Goal: Transaction & Acquisition: Purchase product/service

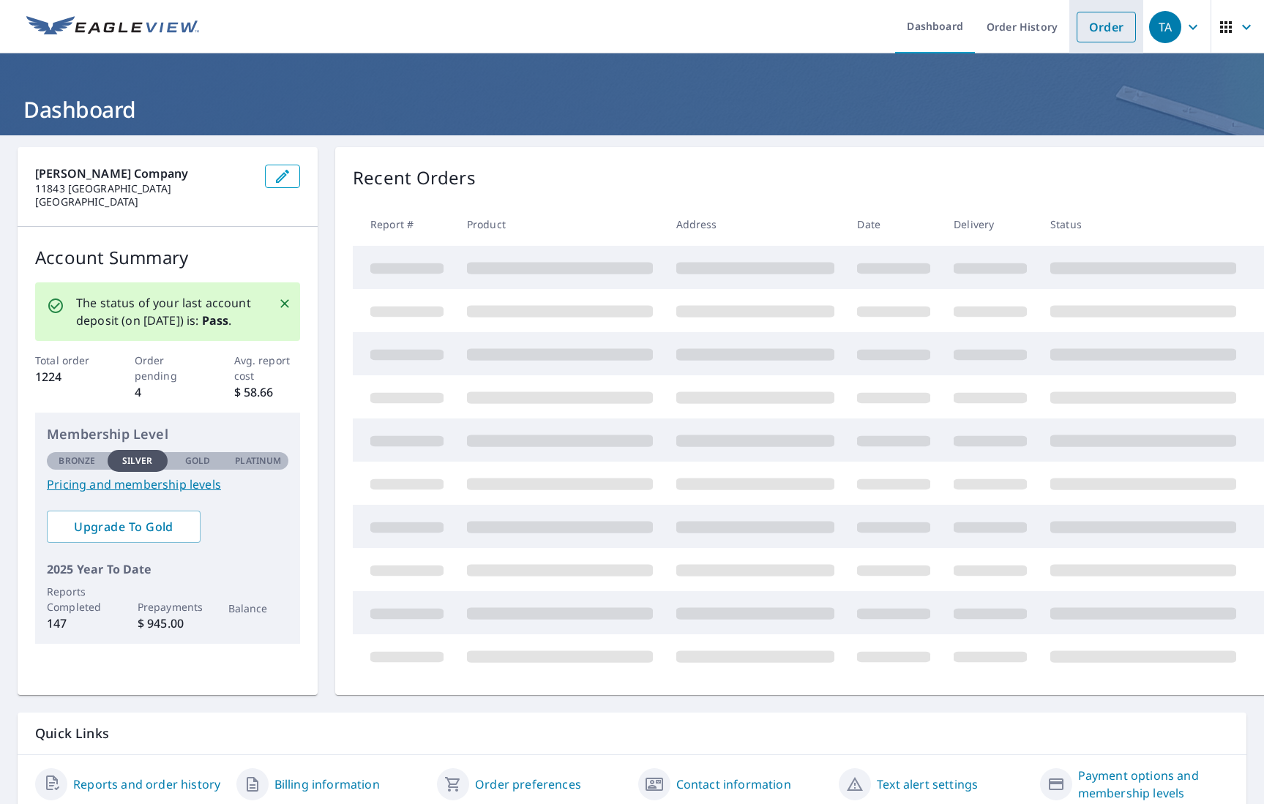
click at [1112, 26] on link "Order" at bounding box center [1106, 27] width 59 height 31
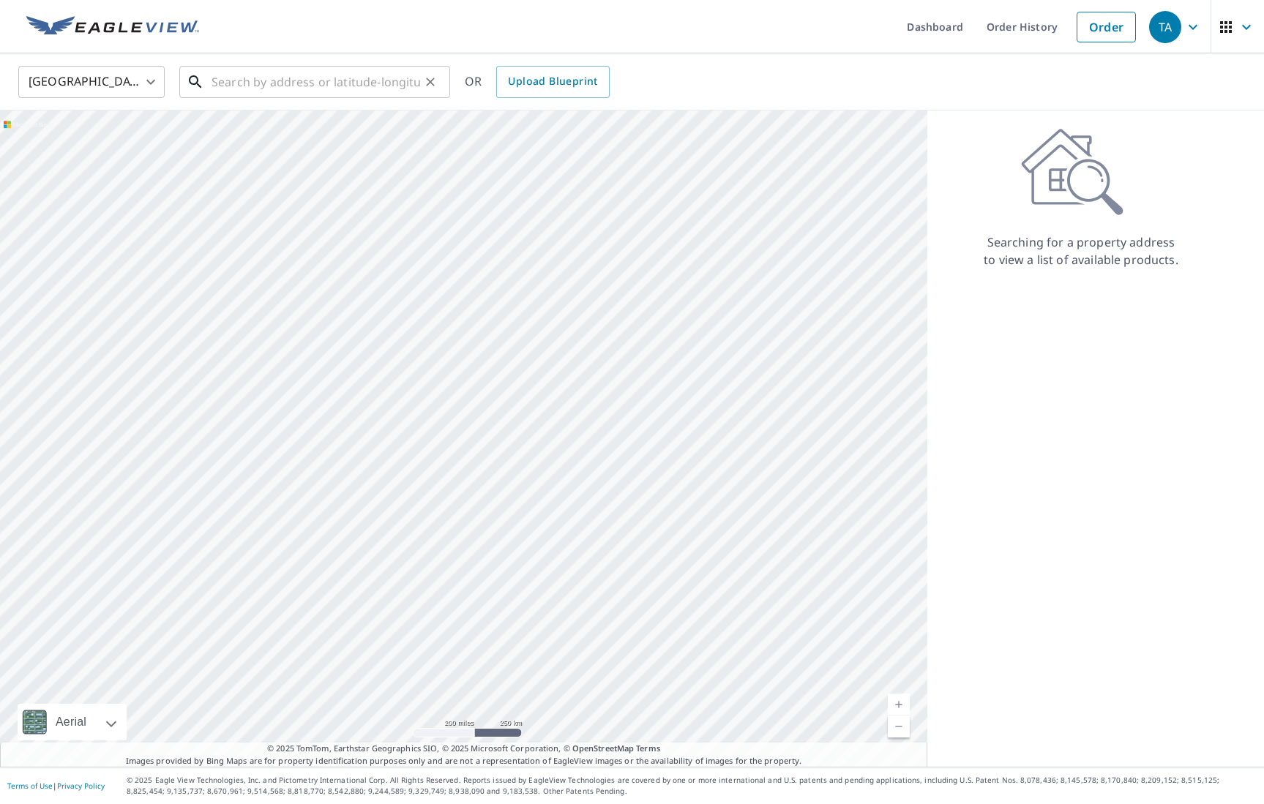
click at [282, 79] on input "text" at bounding box center [316, 81] width 209 height 41
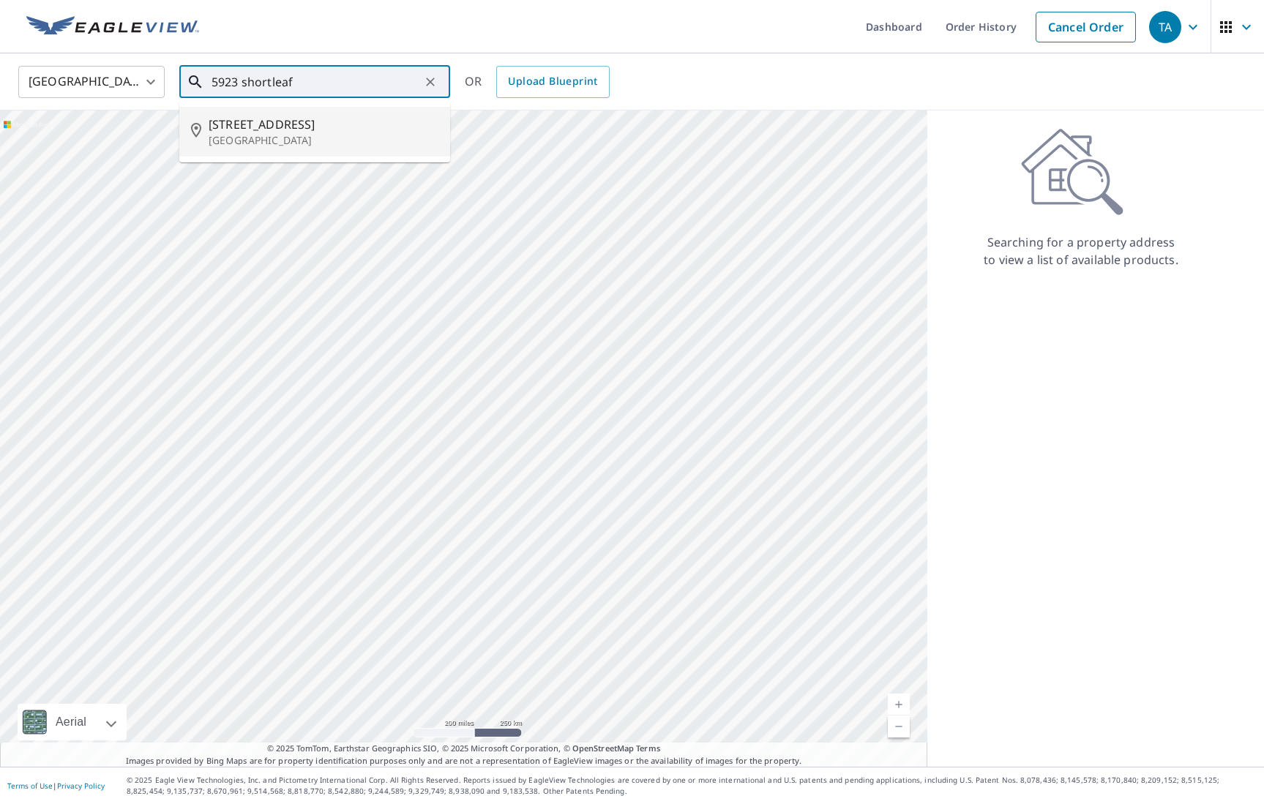
click at [283, 119] on span "[STREET_ADDRESS]" at bounding box center [324, 125] width 230 height 18
type input "[STREET_ADDRESS]"
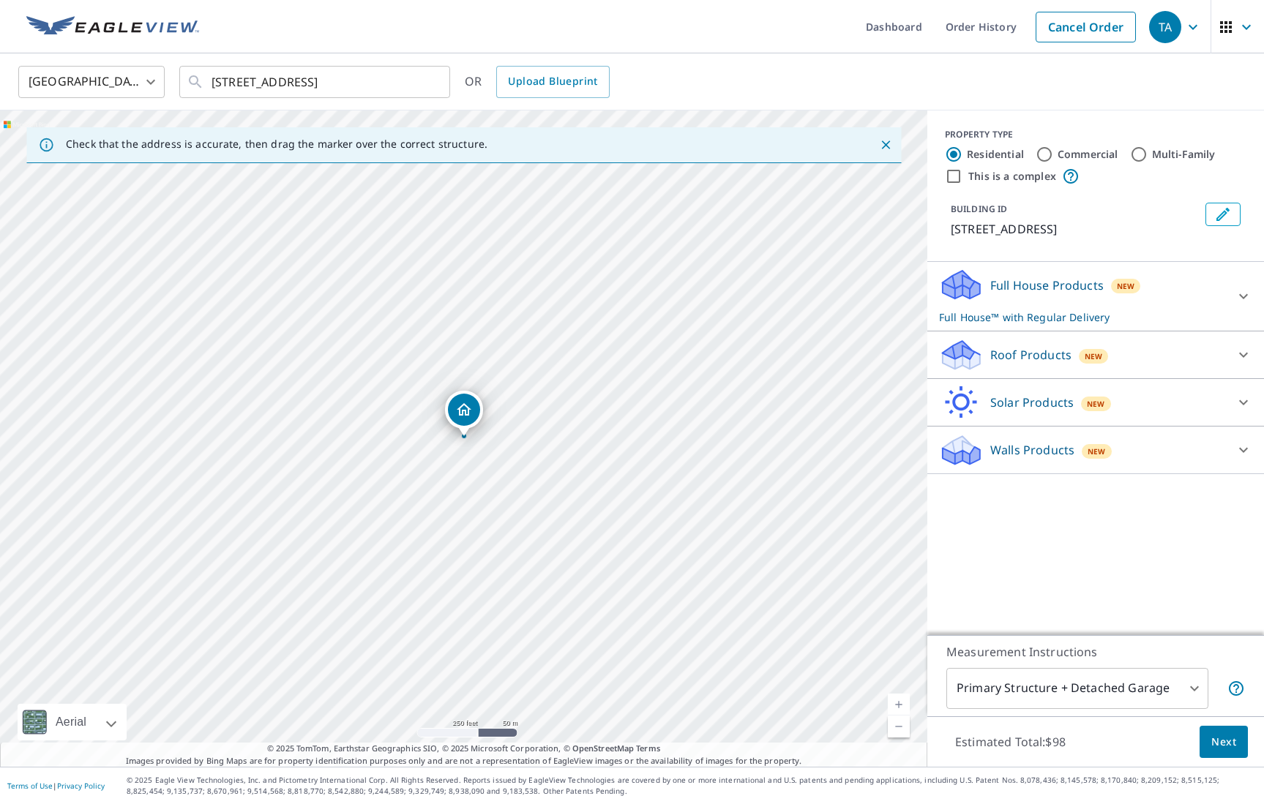
click at [1041, 364] on div "Roof Products New" at bounding box center [1082, 355] width 287 height 34
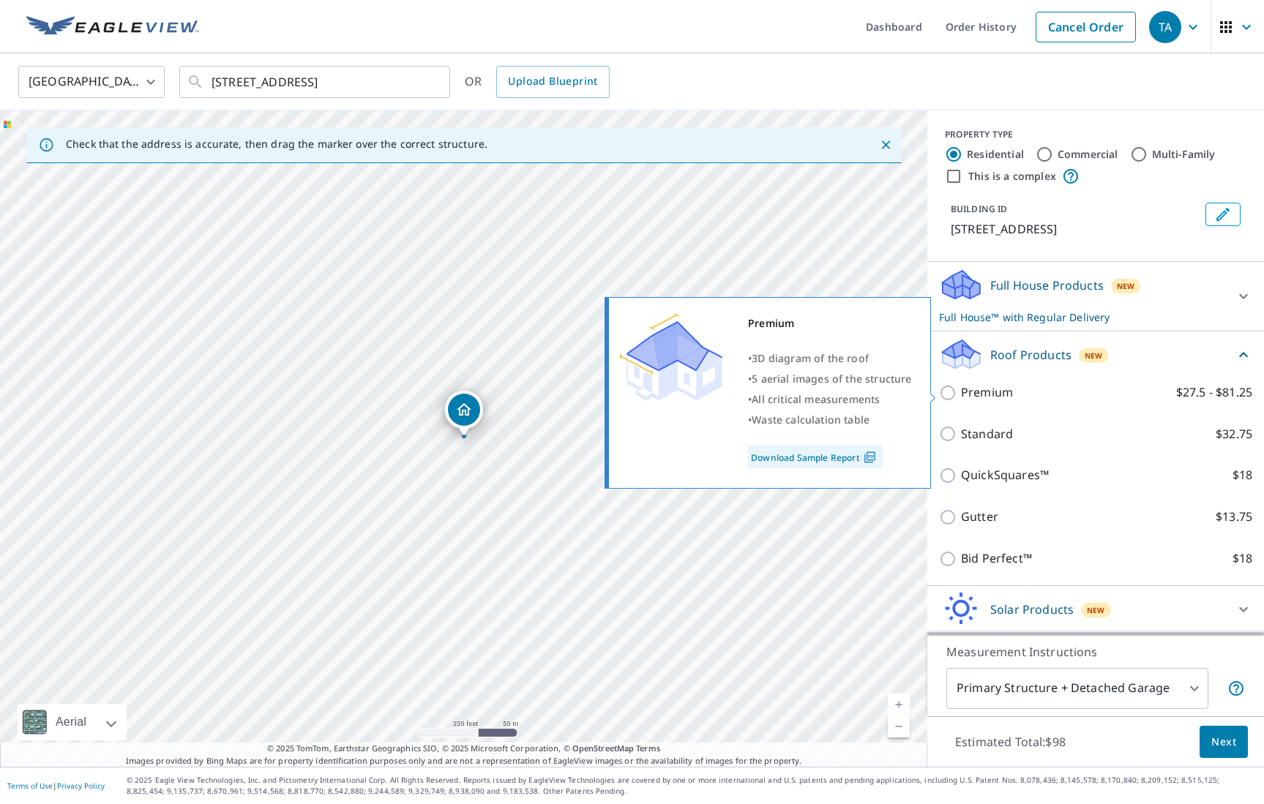
click at [953, 391] on input "Premium $27.5 - $81.25" at bounding box center [950, 393] width 22 height 18
checkbox input "true"
checkbox input "false"
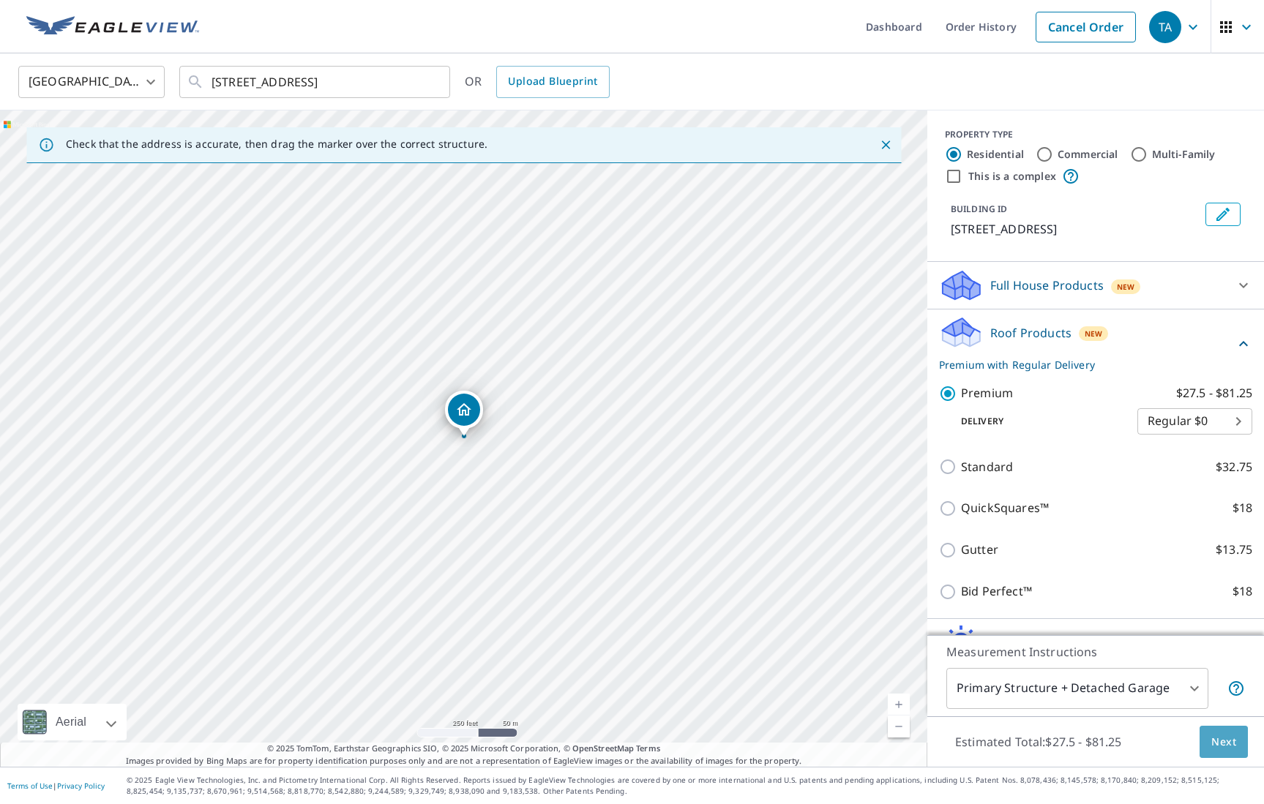
click at [1224, 740] on span "Next" at bounding box center [1223, 742] width 25 height 18
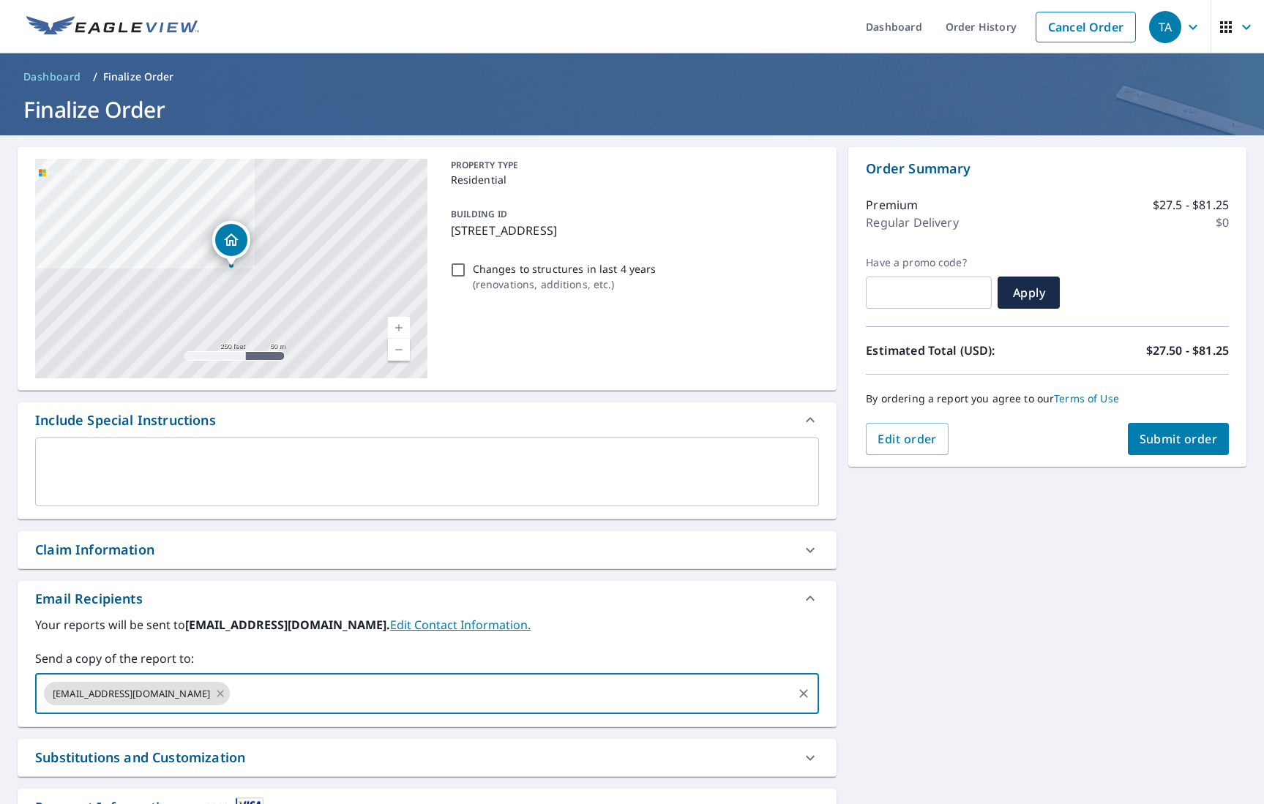
click at [232, 693] on input "text" at bounding box center [511, 694] width 558 height 28
type input "[EMAIL_ADDRESS][DOMAIN_NAME]"
click at [1203, 444] on span "Submit order" at bounding box center [1179, 439] width 78 height 16
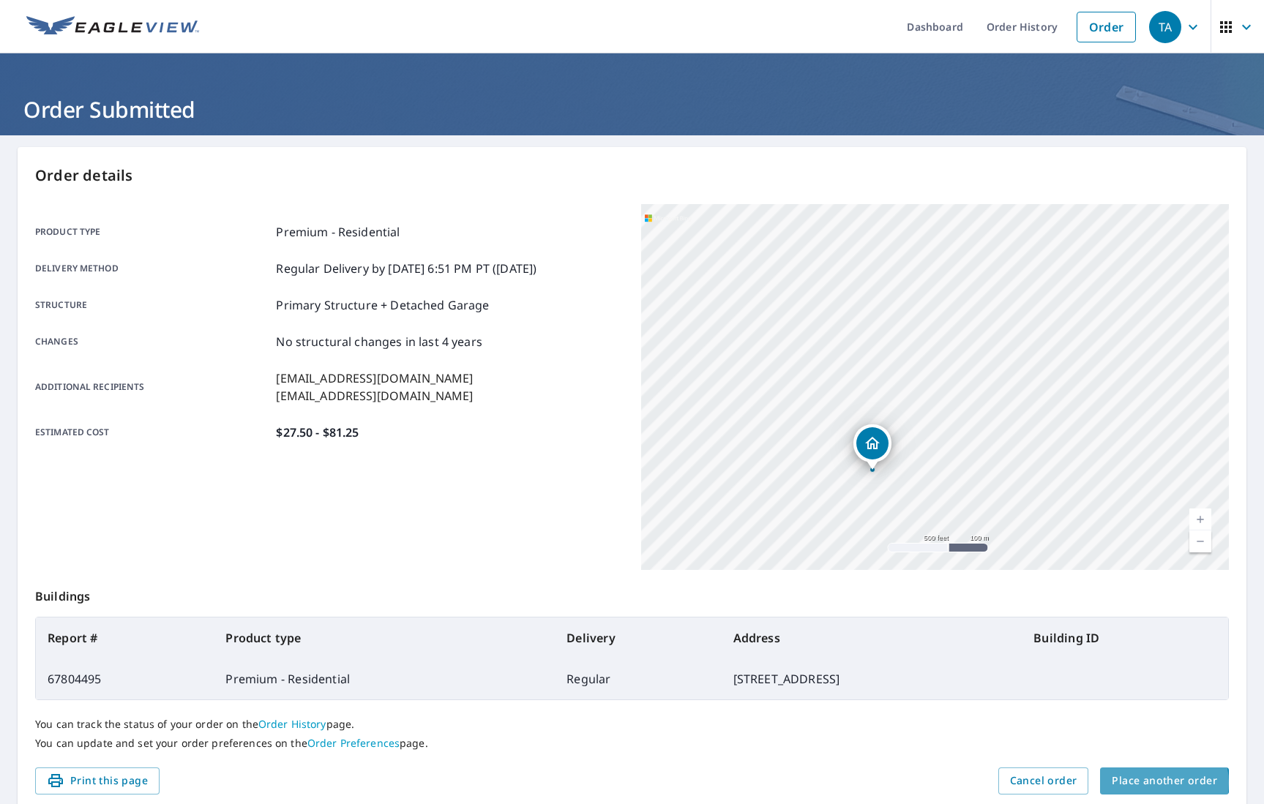
click at [1157, 783] on span "Place another order" at bounding box center [1164, 781] width 105 height 18
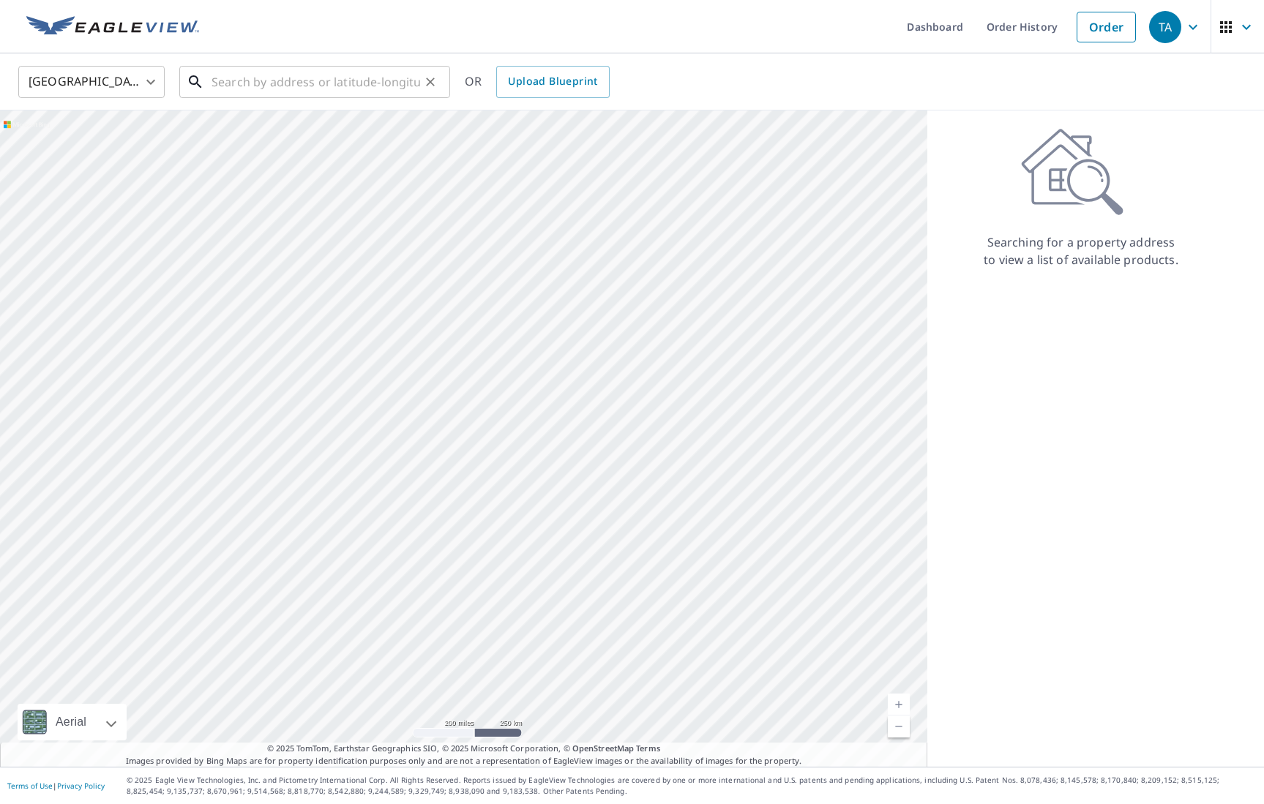
click at [245, 90] on input "text" at bounding box center [316, 81] width 209 height 41
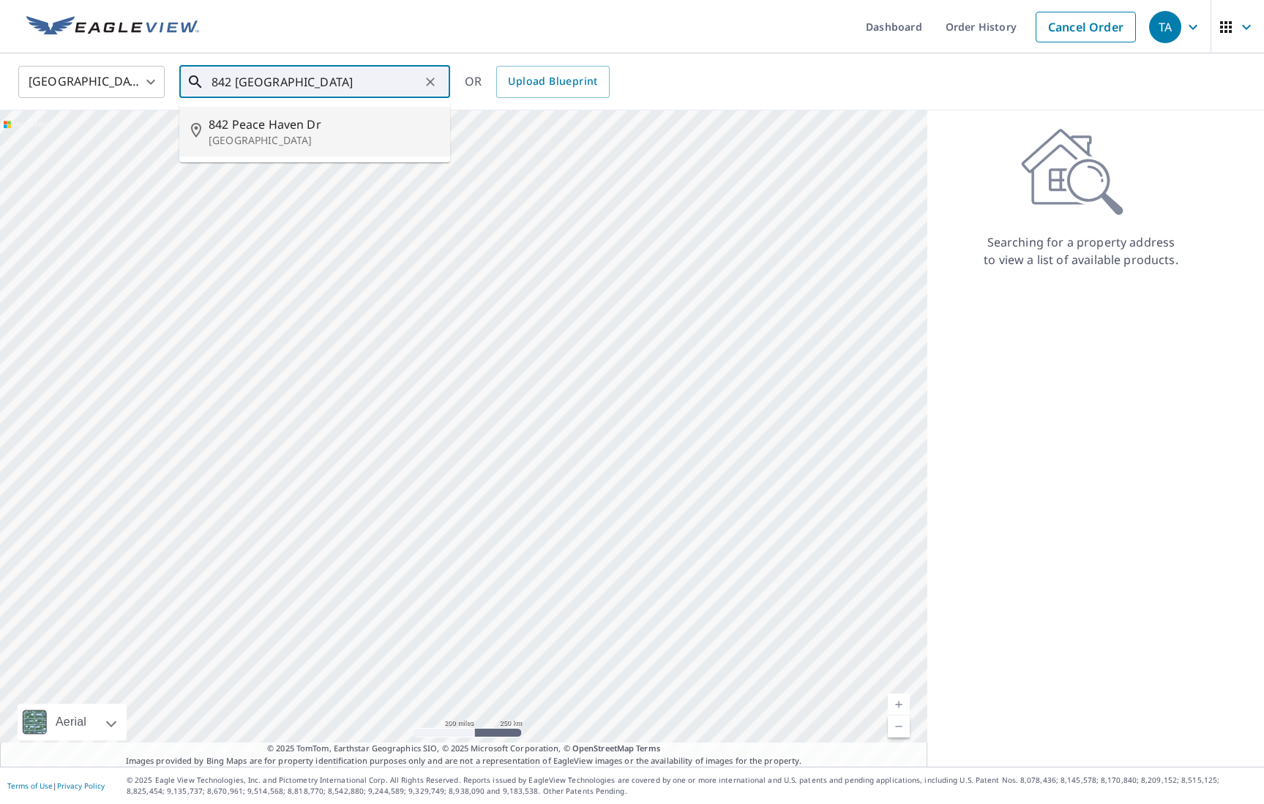
click at [254, 127] on span "842 Peace Haven Dr" at bounding box center [324, 125] width 230 height 18
type input "[GEOGRAPHIC_DATA]"
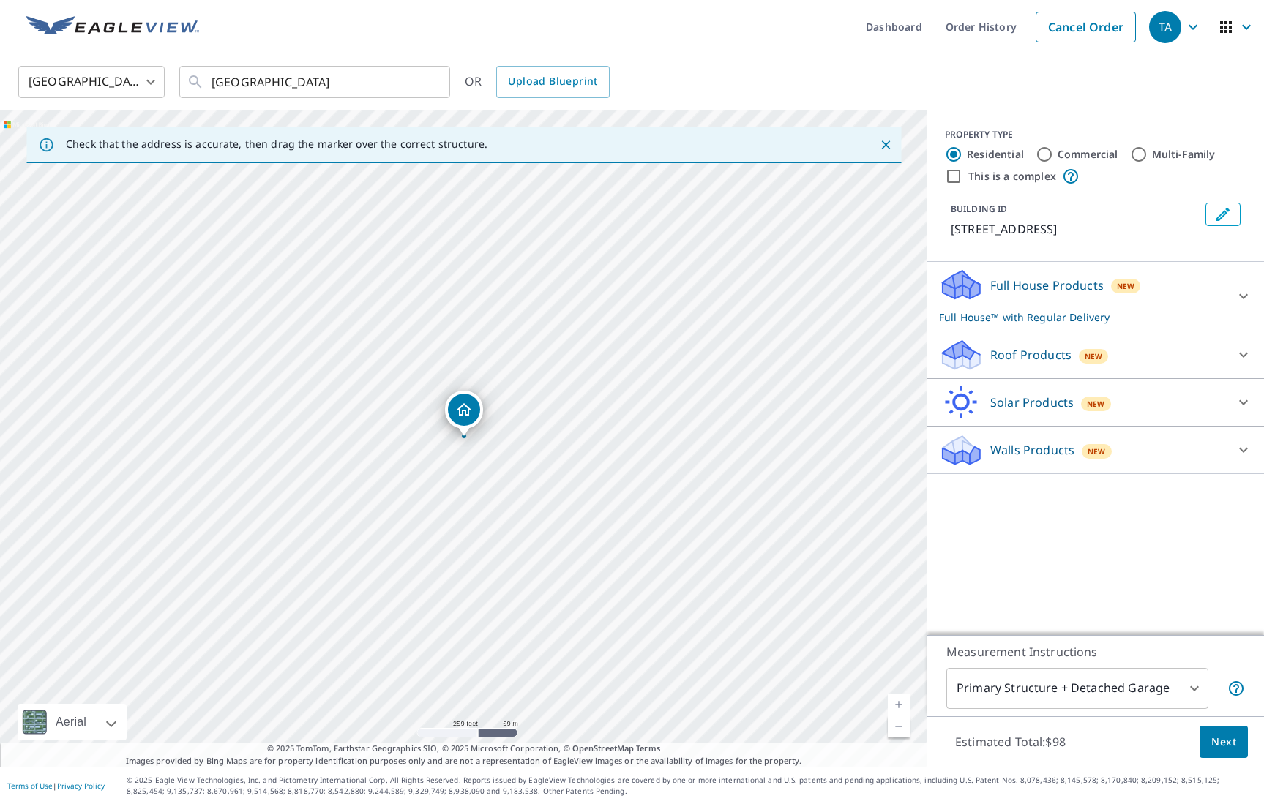
click at [1053, 358] on p "Roof Products" at bounding box center [1030, 355] width 81 height 18
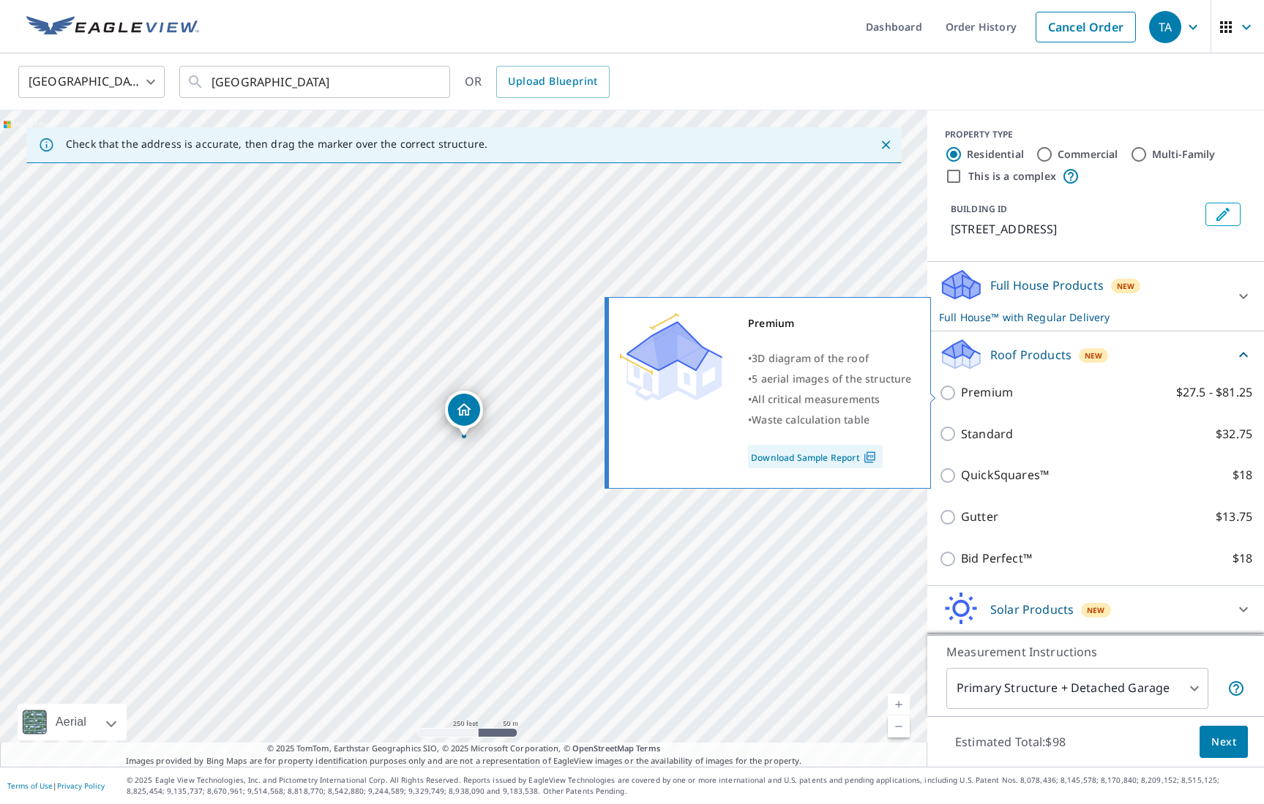
click at [951, 392] on input "Premium $27.5 - $81.25" at bounding box center [950, 393] width 22 height 18
checkbox input "true"
checkbox input "false"
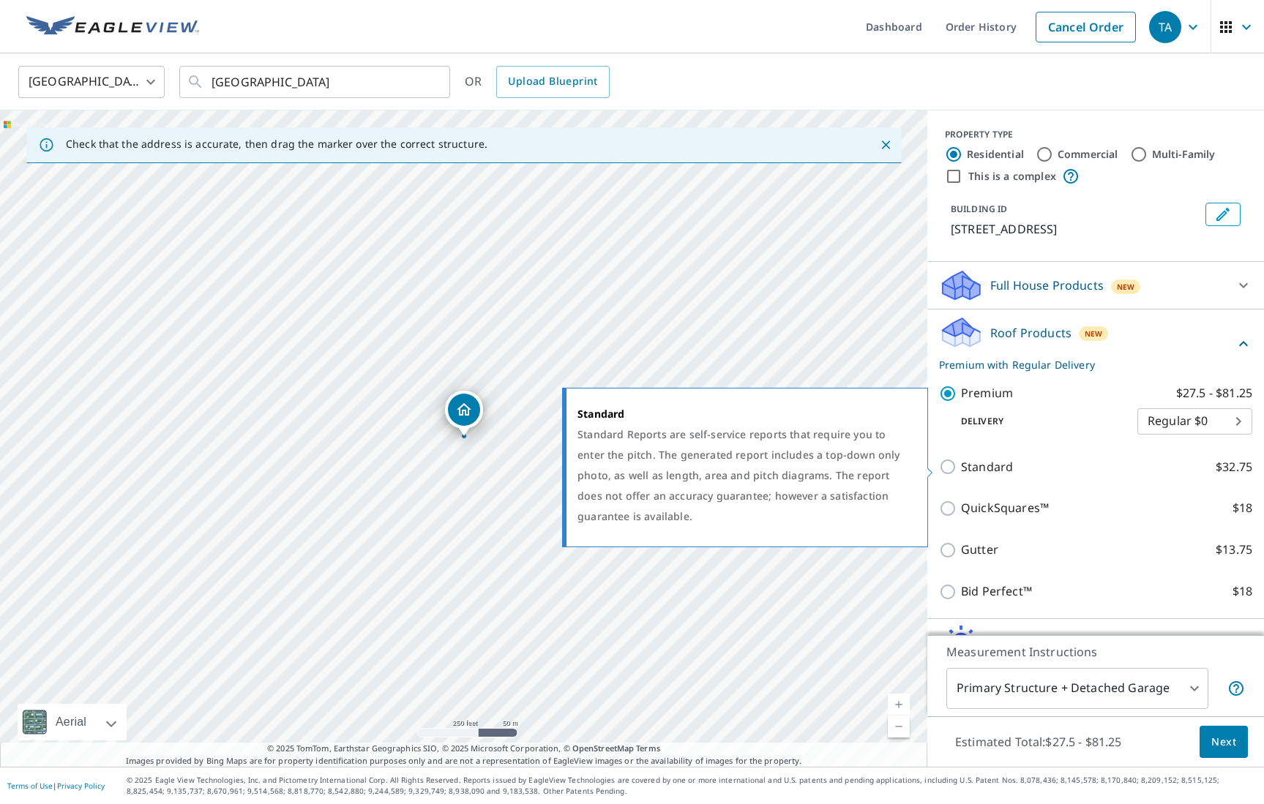
click at [952, 468] on input "Standard $32.75" at bounding box center [950, 467] width 22 height 18
checkbox input "true"
checkbox input "false"
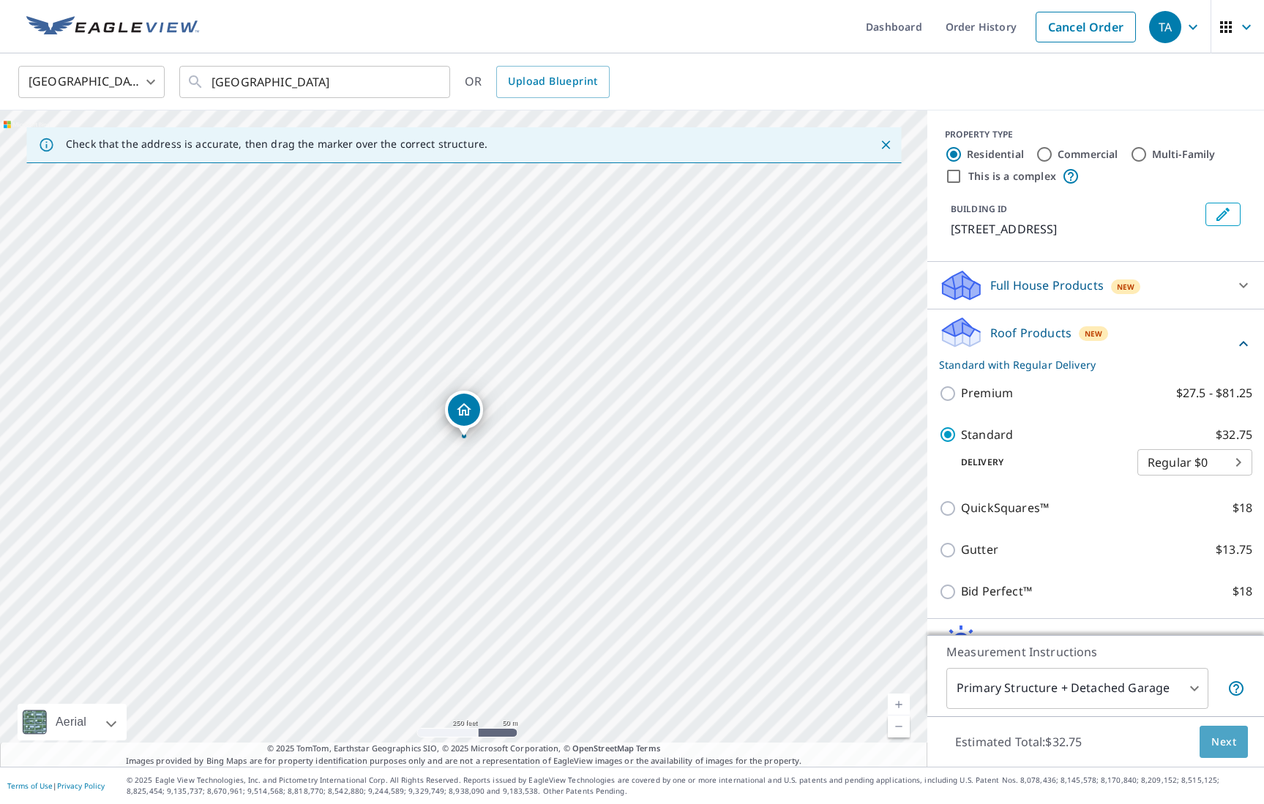
click at [1224, 741] on span "Next" at bounding box center [1223, 742] width 25 height 18
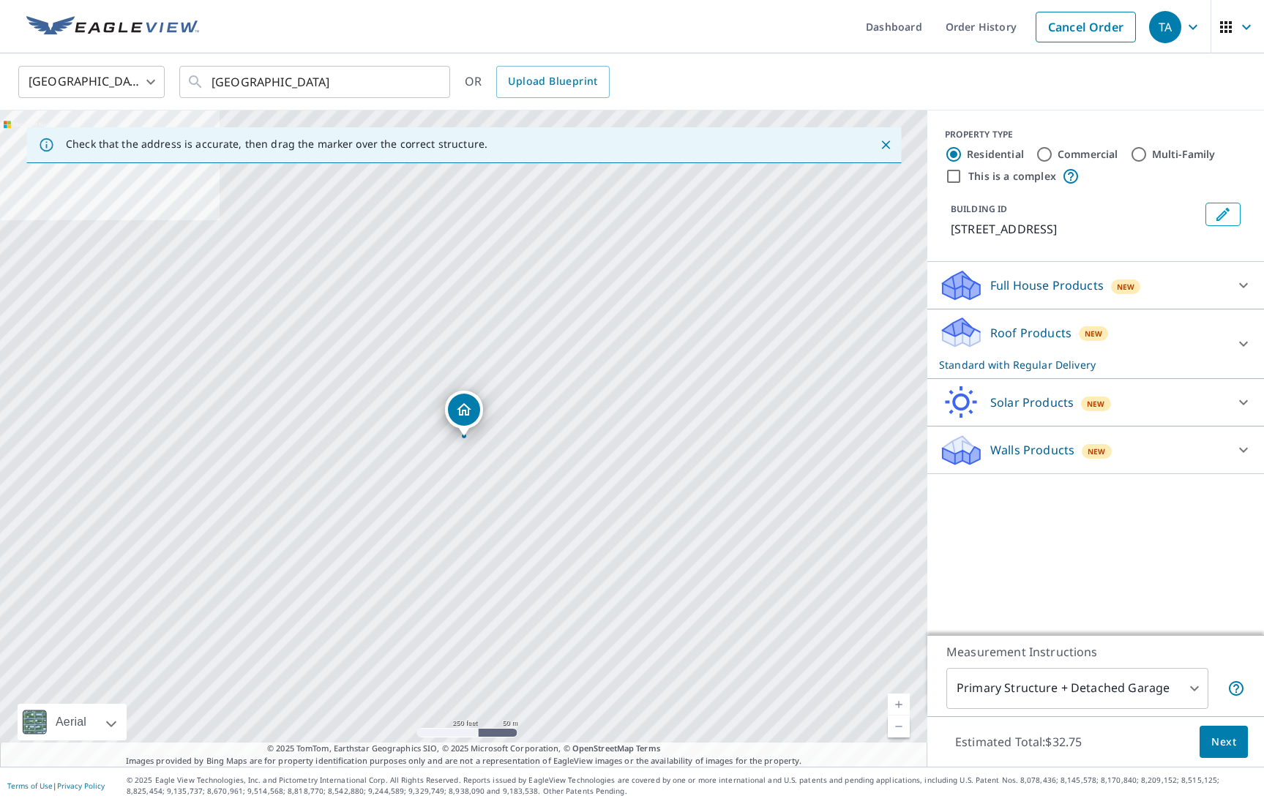
click at [1017, 340] on p "Roof Products" at bounding box center [1030, 333] width 81 height 18
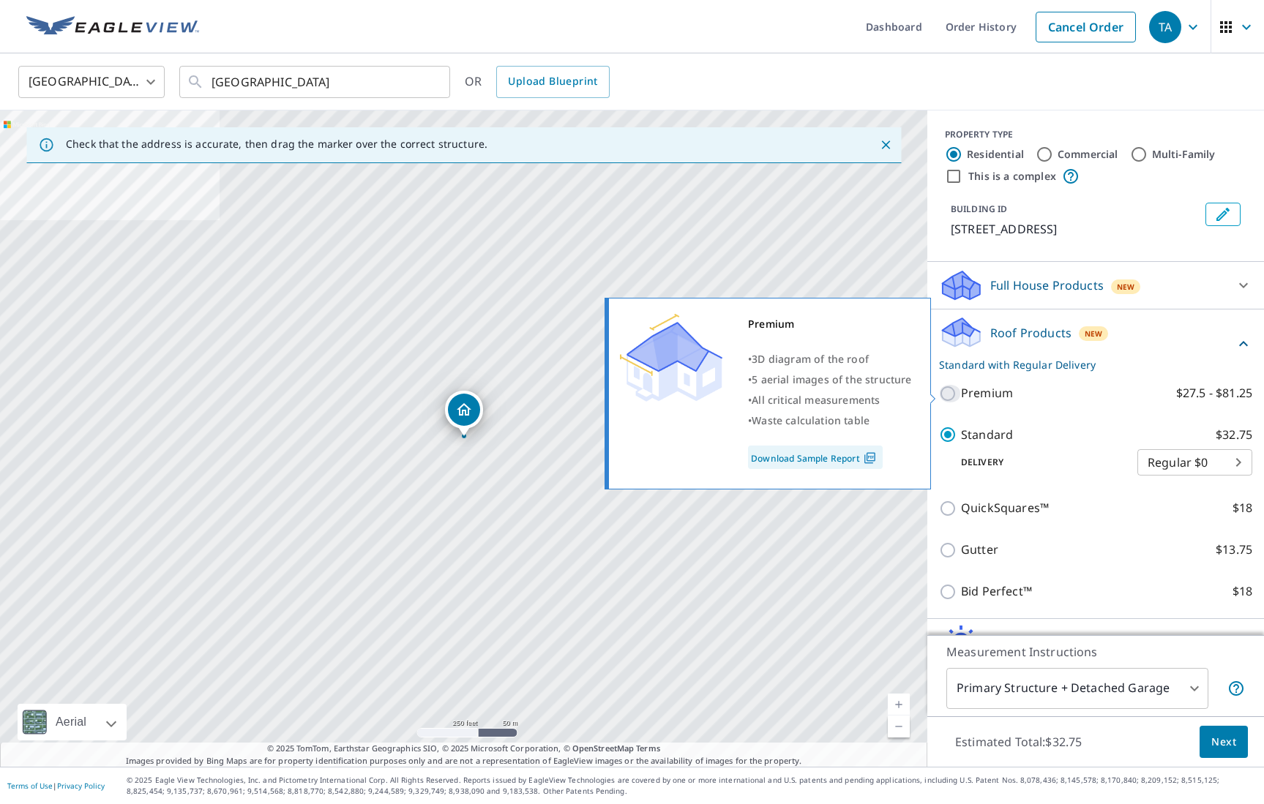
click at [953, 392] on input "Premium $27.5 - $81.25" at bounding box center [950, 394] width 22 height 18
checkbox input "true"
checkbox input "false"
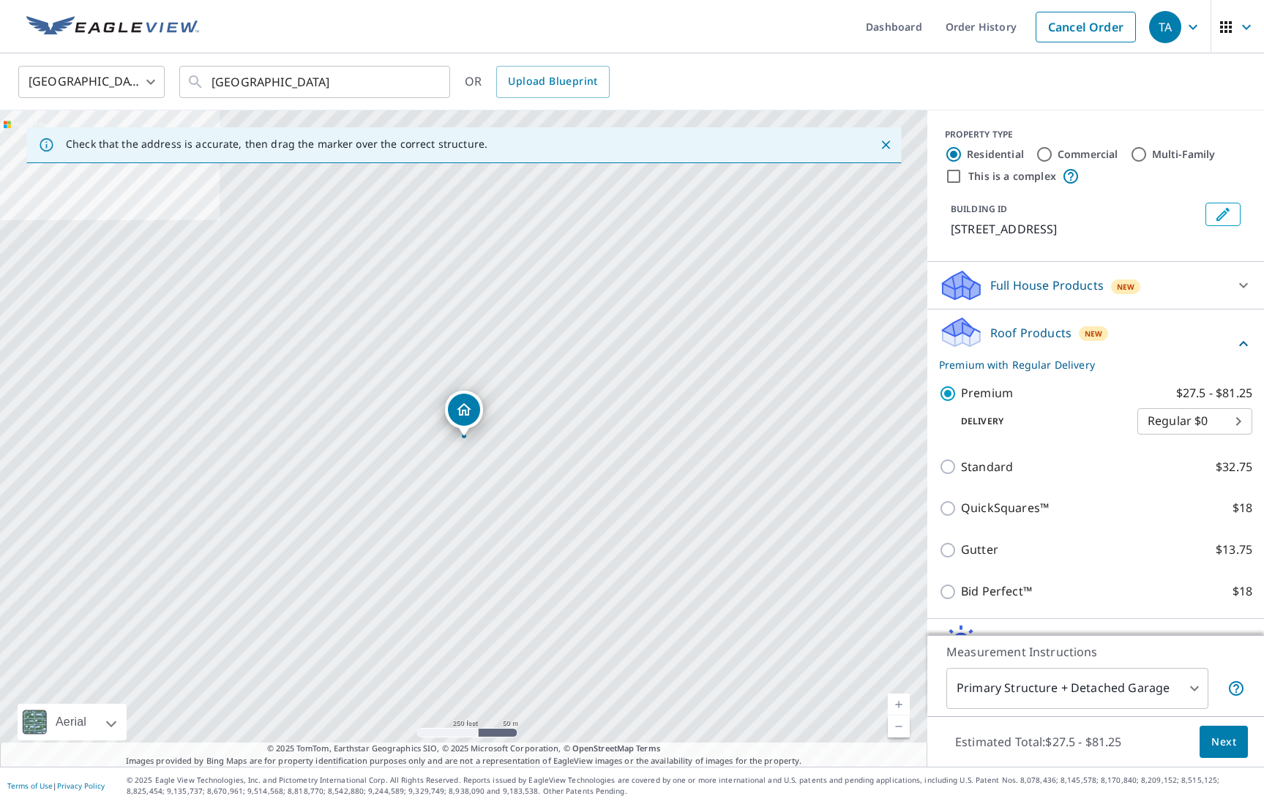
click at [1222, 742] on span "Next" at bounding box center [1223, 742] width 25 height 18
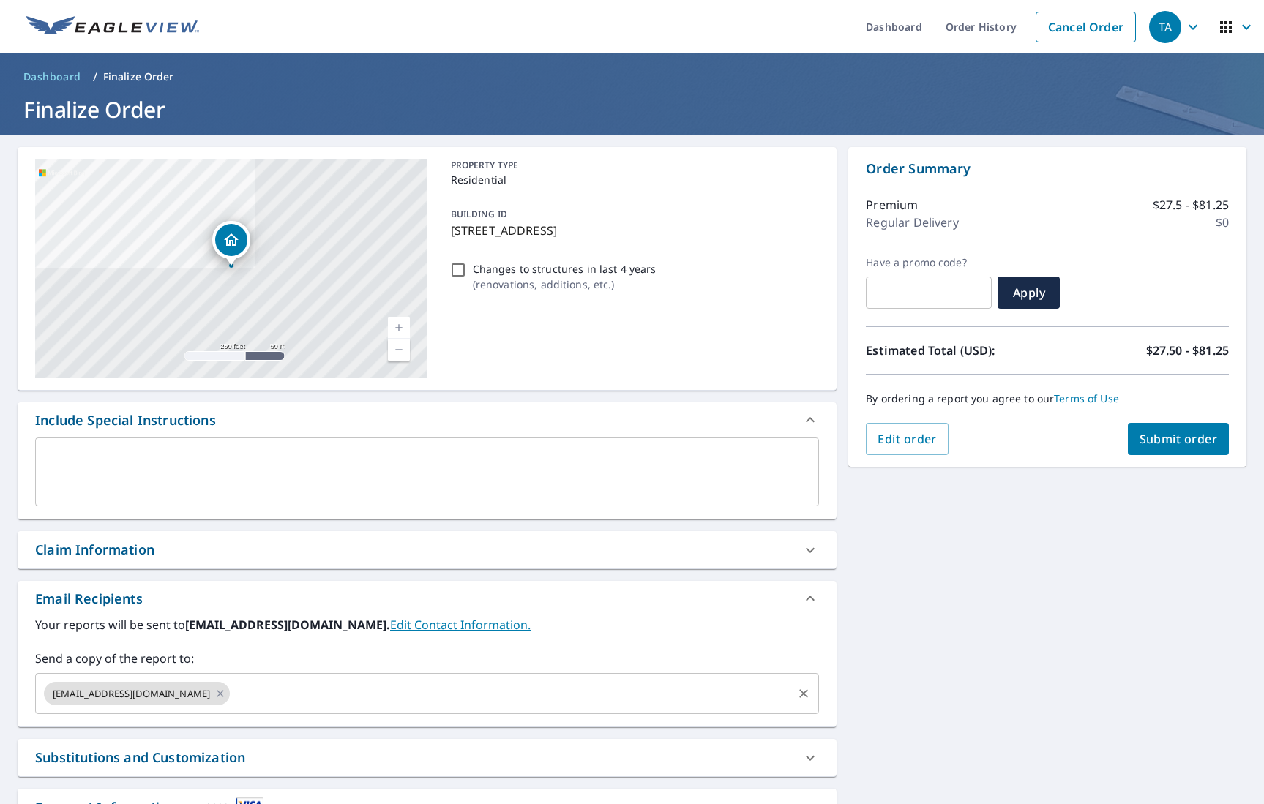
click at [281, 681] on input "text" at bounding box center [511, 694] width 558 height 28
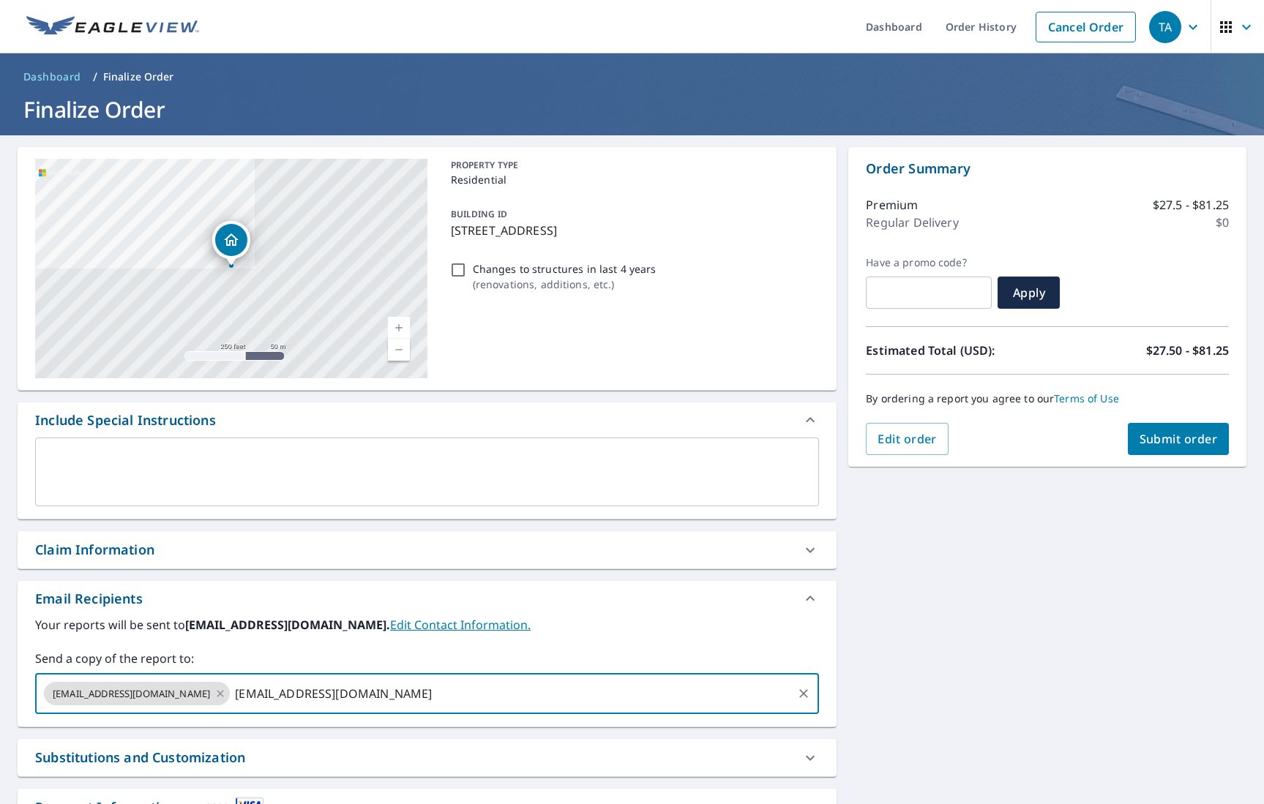
type input "[EMAIL_ADDRESS][DOMAIN_NAME]"
click at [1174, 441] on span "Submit order" at bounding box center [1179, 439] width 78 height 16
